Goal: Information Seeking & Learning: Learn about a topic

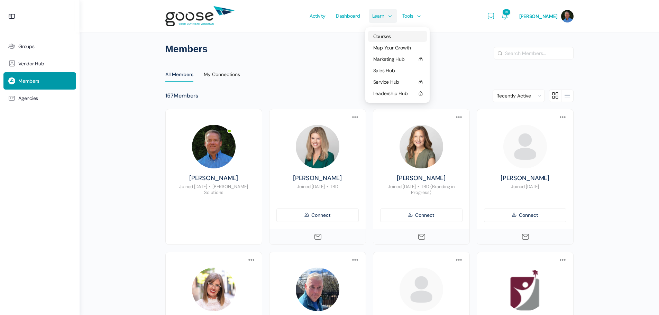
click at [389, 37] on span "Courses" at bounding box center [382, 36] width 18 height 6
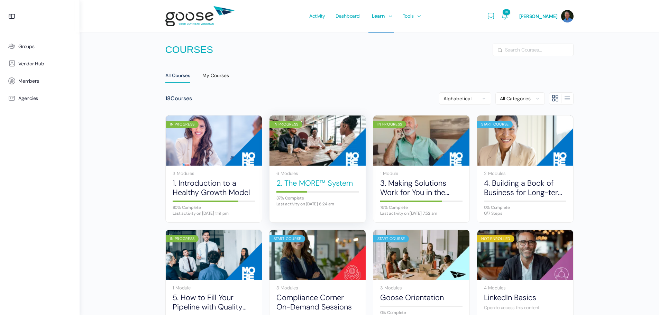
click at [321, 181] on link "2. The MORE™ System" at bounding box center [317, 182] width 82 height 9
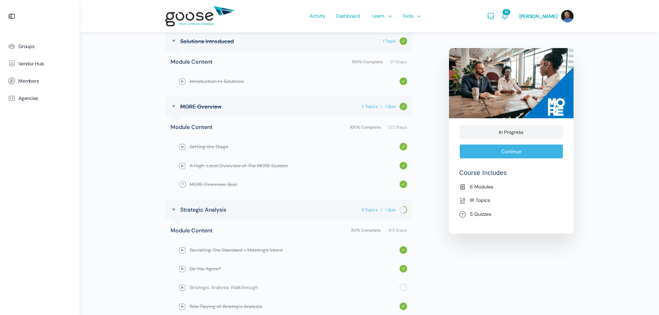
scroll to position [277, 0]
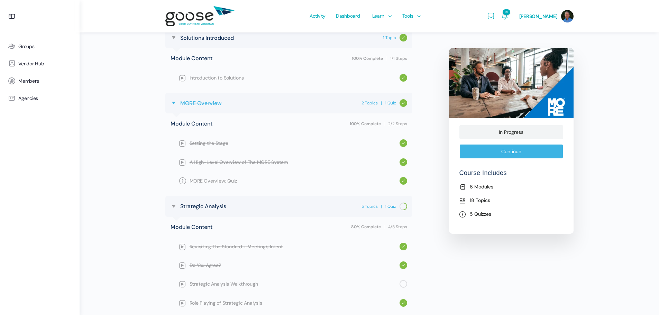
click at [210, 103] on span "MORE Overview" at bounding box center [201, 103] width 42 height 9
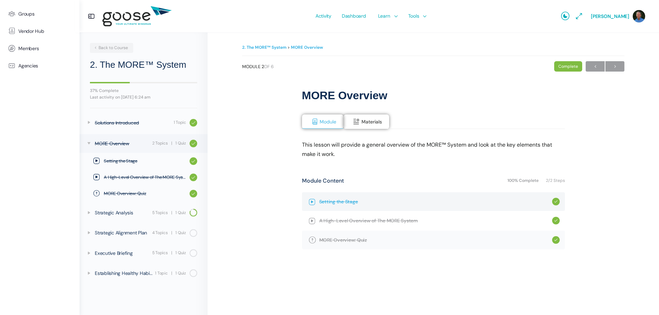
click at [344, 201] on span "Setting the Stage" at bounding box center [435, 202] width 233 height 8
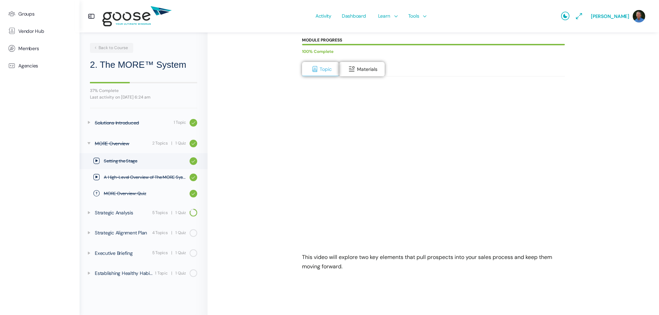
scroll to position [79, 0]
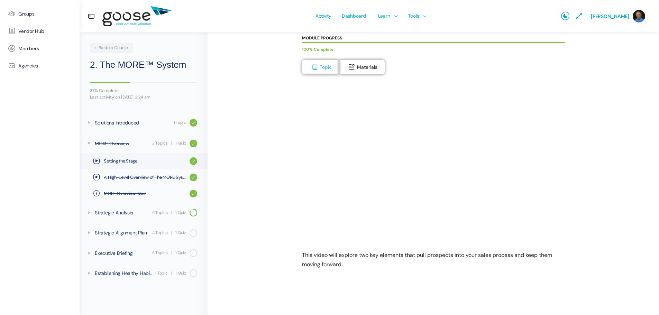
click at [283, 234] on div "2. The MORE™ System MORE Overview Setting the Stage Complete Module 2, Topic 1 …" at bounding box center [433, 132] width 382 height 337
